Goal: Transaction & Acquisition: Book appointment/travel/reservation

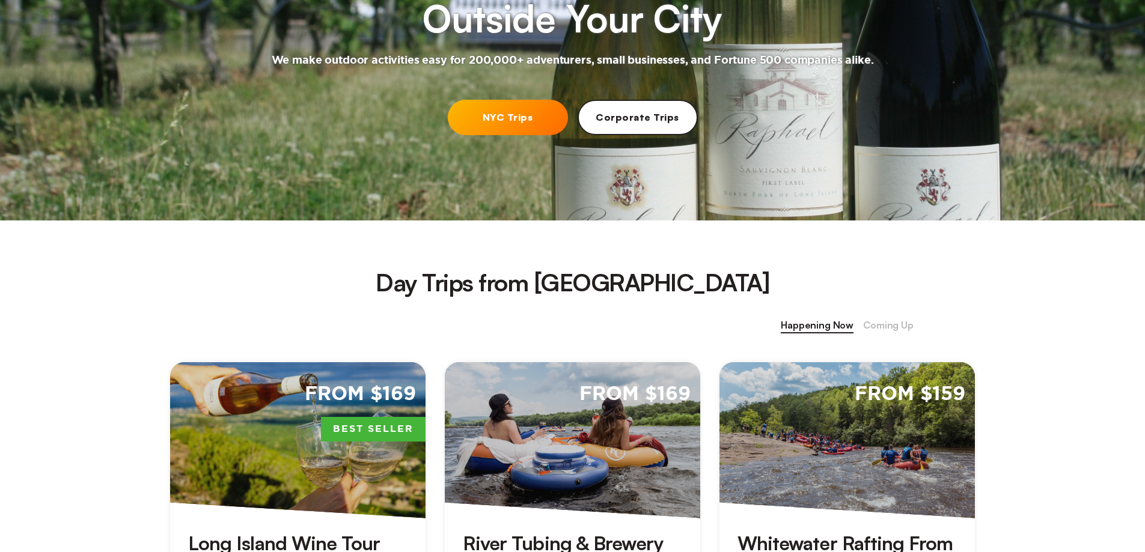
scroll to position [240, 0]
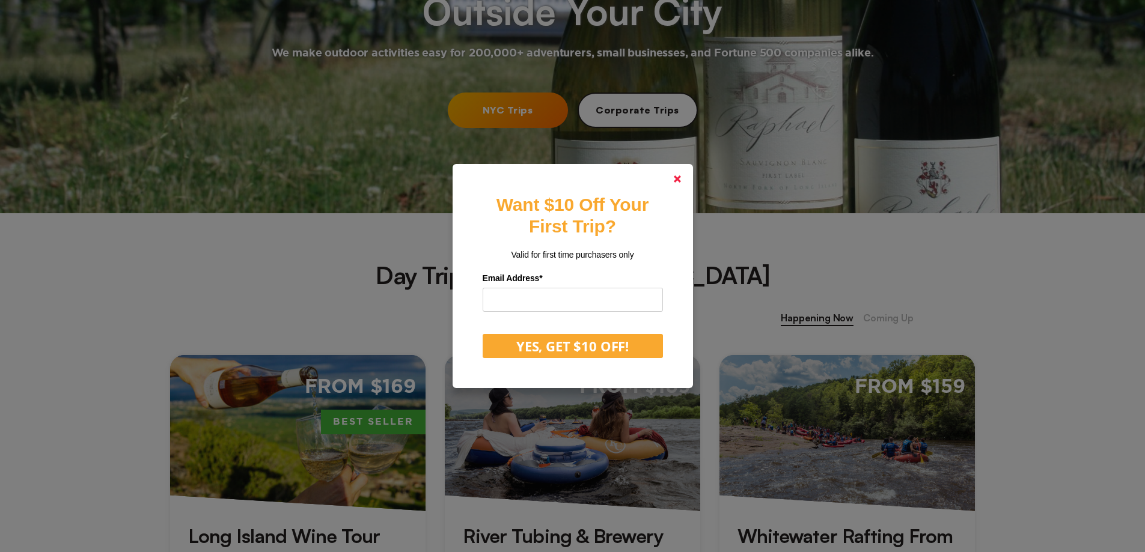
click at [681, 179] on polygon at bounding box center [677, 178] width 7 height 7
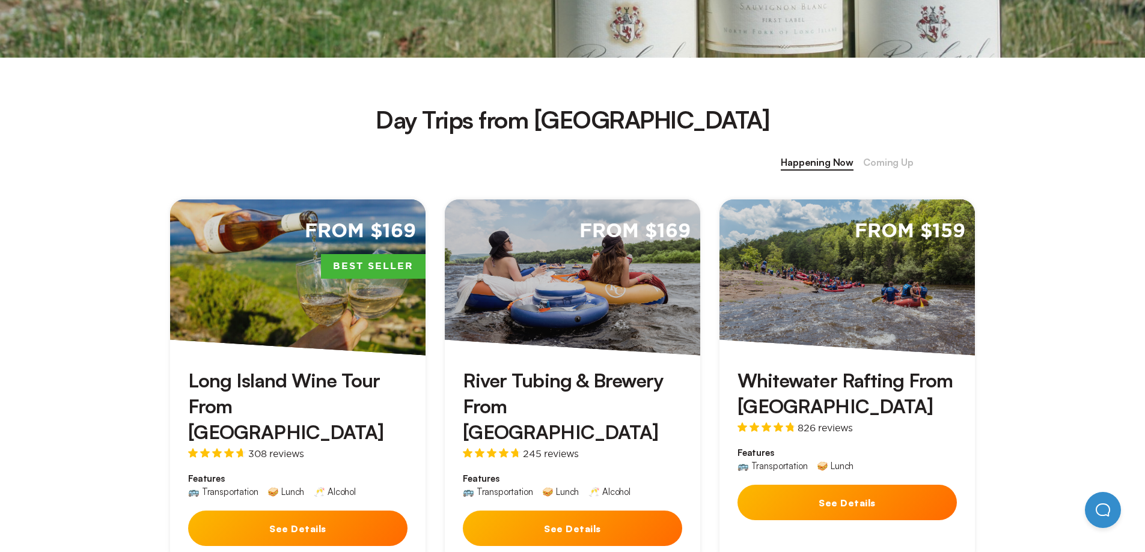
scroll to position [0, 0]
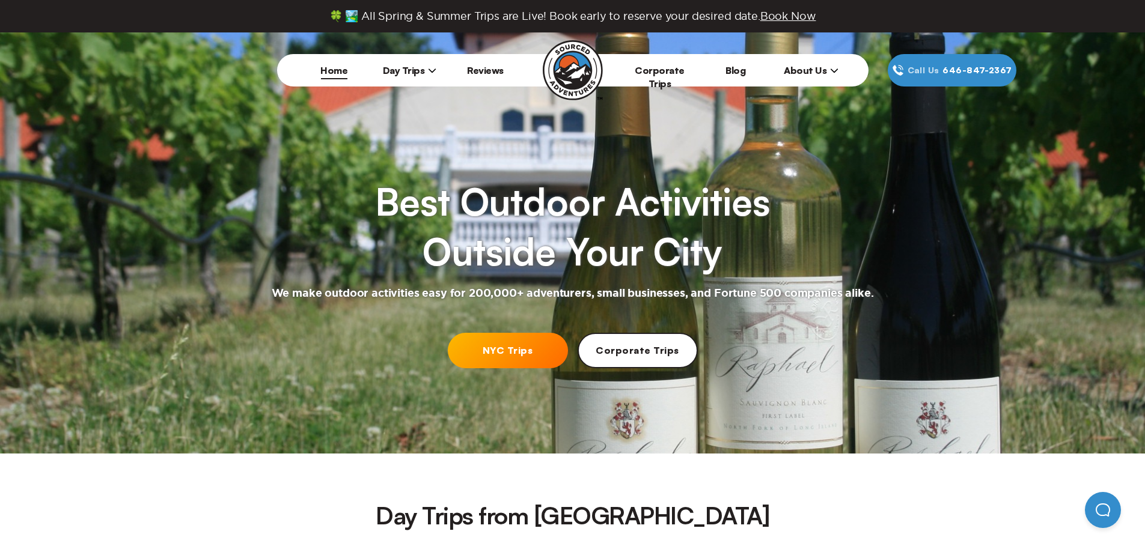
click at [412, 69] on span "Day Trips" at bounding box center [410, 70] width 54 height 12
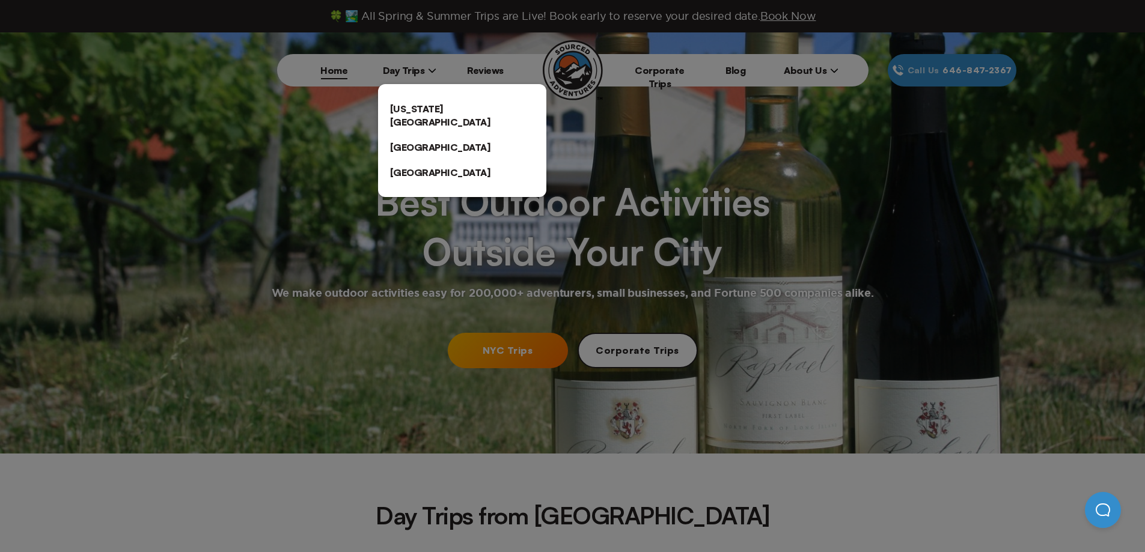
click at [403, 105] on link "[US_STATE][GEOGRAPHIC_DATA]" at bounding box center [462, 115] width 168 height 38
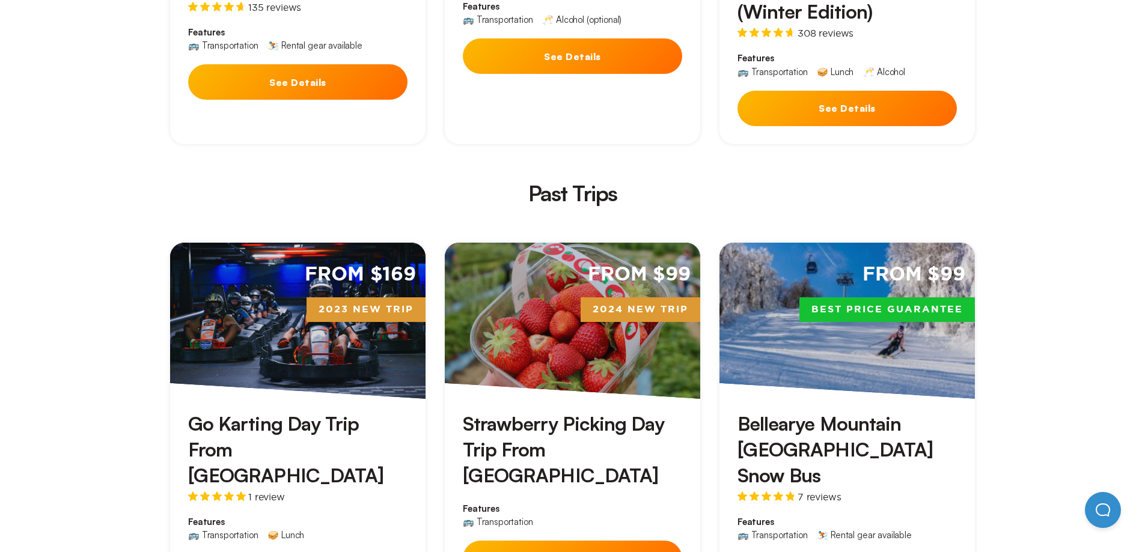
scroll to position [2945, 0]
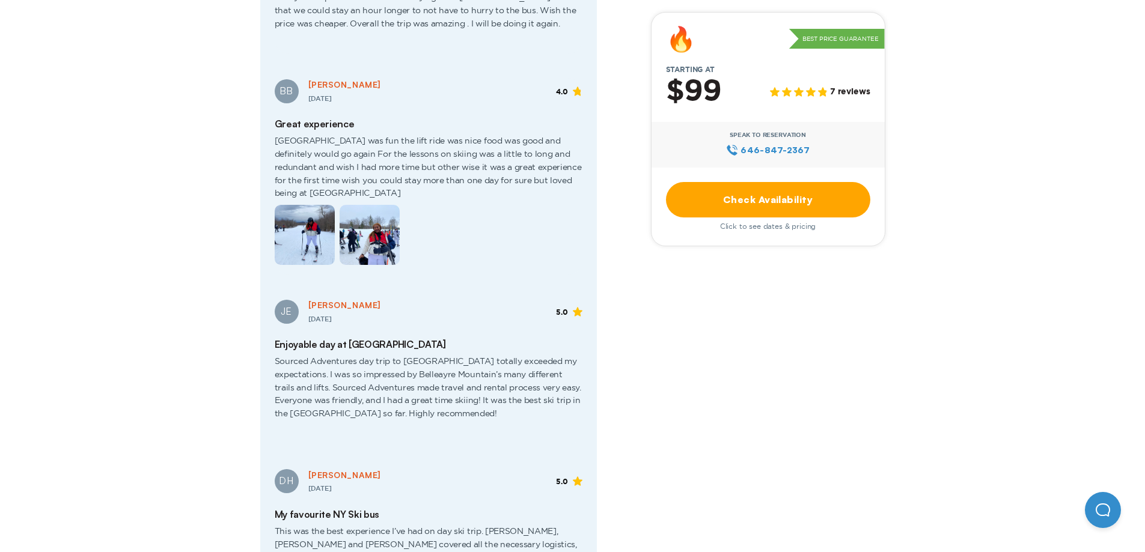
scroll to position [2344, 0]
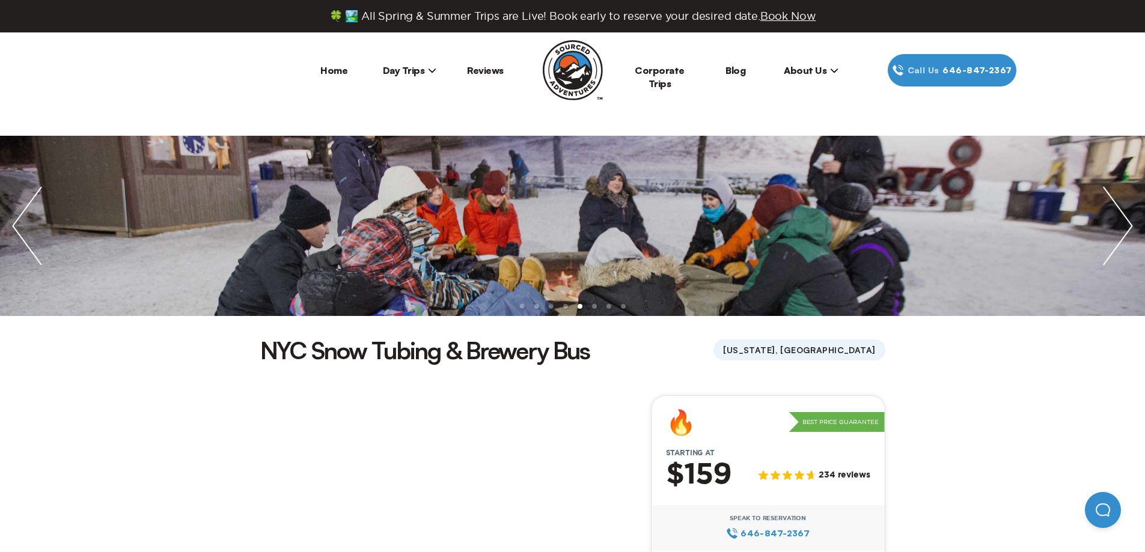
click at [408, 66] on span "Day Trips" at bounding box center [410, 70] width 54 height 12
